Goal: Entertainment & Leisure: Consume media (video, audio)

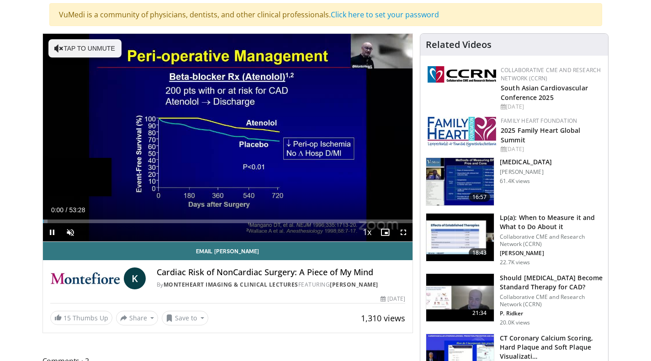
scroll to position [68, 0]
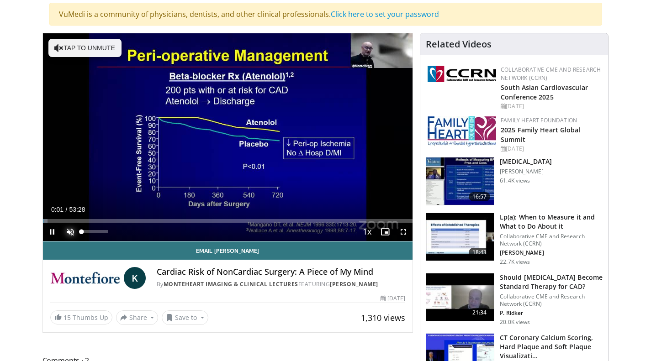
click at [70, 233] on span "Video Player" at bounding box center [70, 232] width 18 height 18
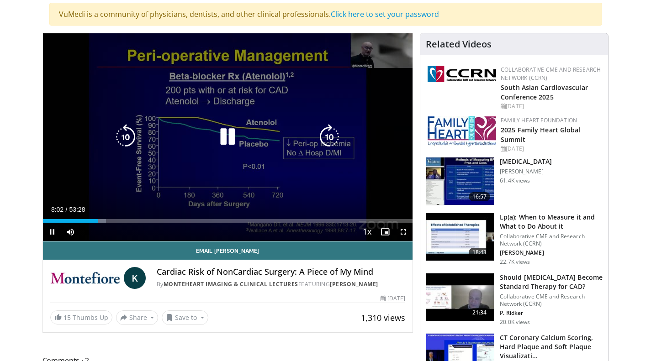
click at [219, 135] on icon "Video Player" at bounding box center [228, 137] width 26 height 26
click at [184, 167] on div "10 seconds Tap to unmute" at bounding box center [228, 137] width 370 height 208
click at [179, 155] on div "10 seconds Tap to unmute" at bounding box center [228, 137] width 370 height 208
click at [224, 136] on icon "Video Player" at bounding box center [228, 137] width 26 height 26
click at [233, 136] on icon "Video Player" at bounding box center [228, 137] width 26 height 26
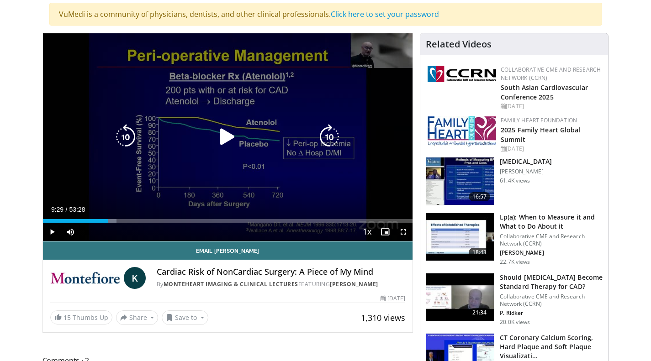
click at [242, 163] on div "10 seconds Tap to unmute" at bounding box center [228, 137] width 370 height 208
click at [209, 153] on div "10 seconds Tap to unmute" at bounding box center [228, 137] width 370 height 208
click at [222, 139] on icon "Video Player" at bounding box center [228, 137] width 26 height 26
click at [189, 177] on div "10 seconds Tap to unmute" at bounding box center [228, 137] width 370 height 208
click at [226, 137] on icon "Video Player" at bounding box center [228, 137] width 26 height 26
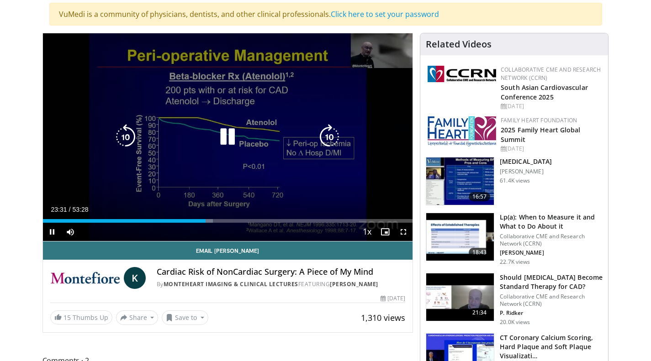
click at [237, 137] on icon "Video Player" at bounding box center [228, 137] width 26 height 26
